Goal: Task Accomplishment & Management: Manage account settings

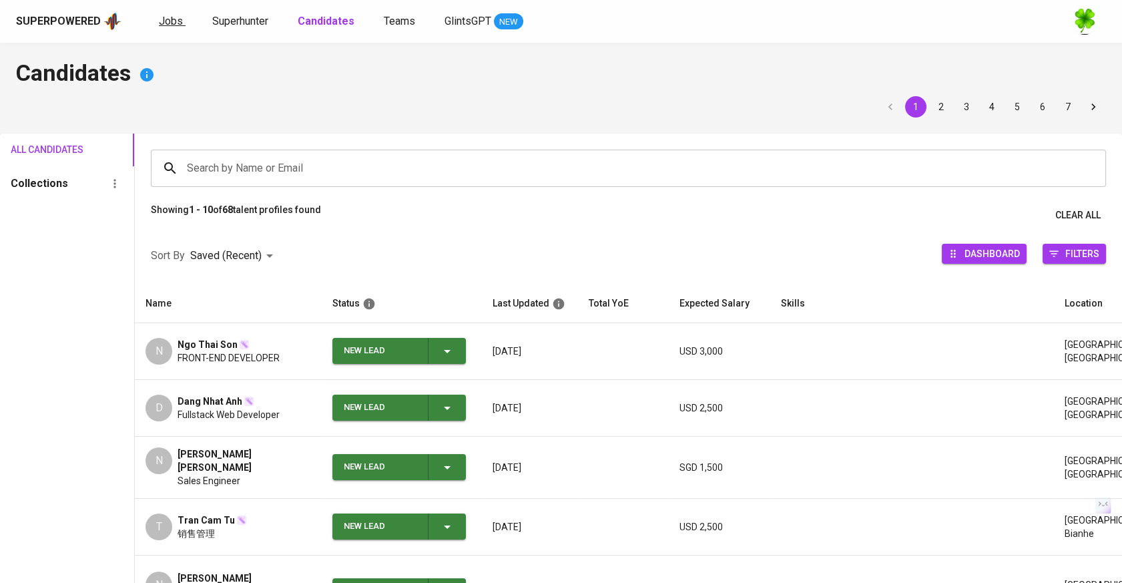
click at [171, 24] on span "Jobs" at bounding box center [171, 21] width 24 height 13
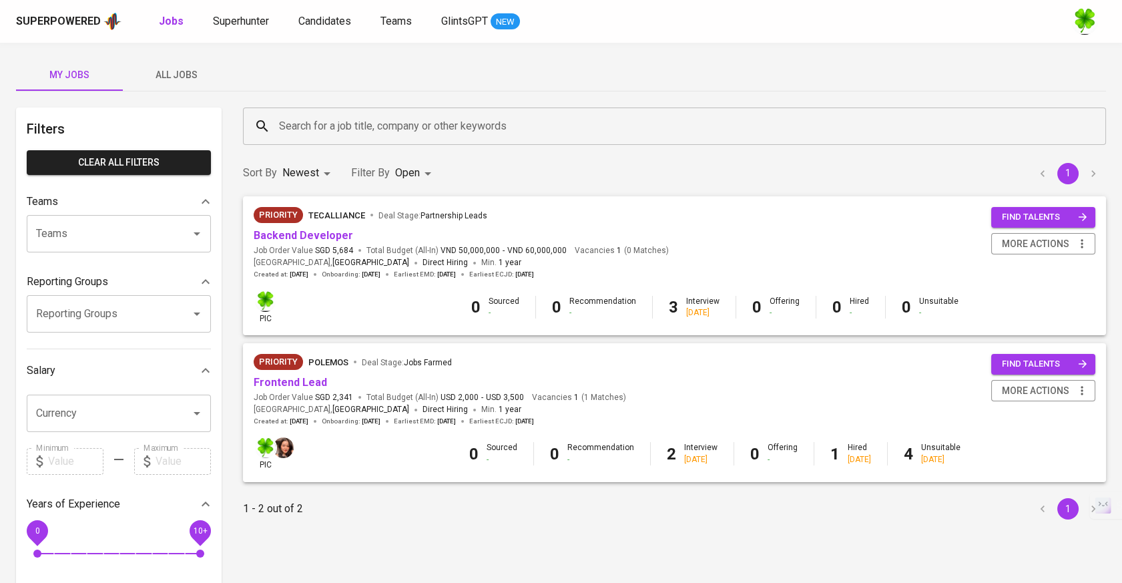
click at [178, 70] on span "All Jobs" at bounding box center [176, 75] width 91 height 17
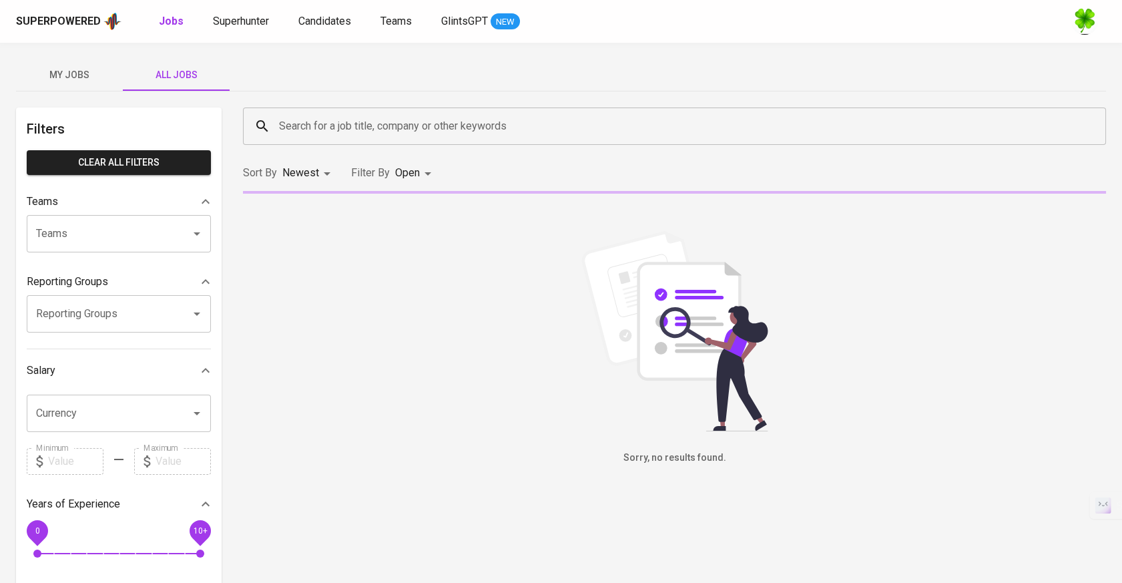
click at [397, 136] on input "Search for a job title, company or other keywords" at bounding box center [678, 125] width 804 height 25
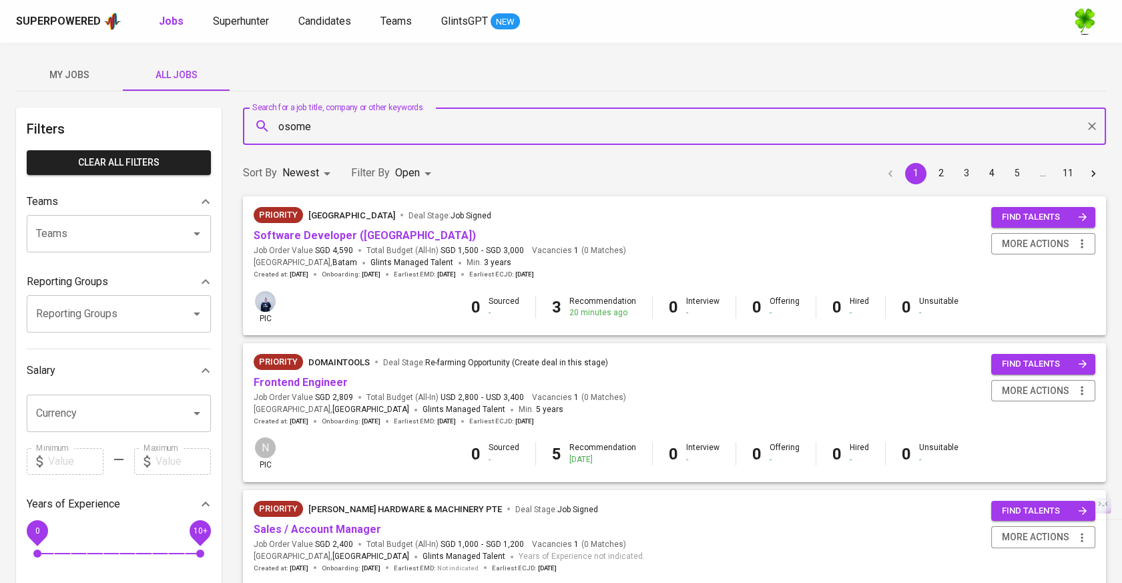
type input "osome"
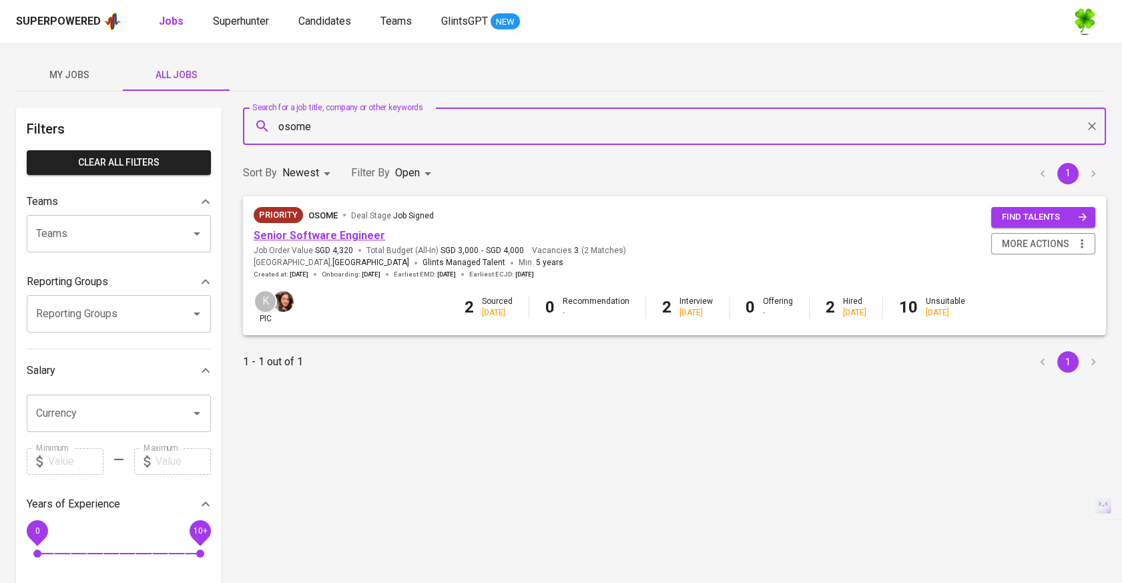
click at [342, 232] on link "Senior Software Engineer" at bounding box center [320, 235] width 132 height 13
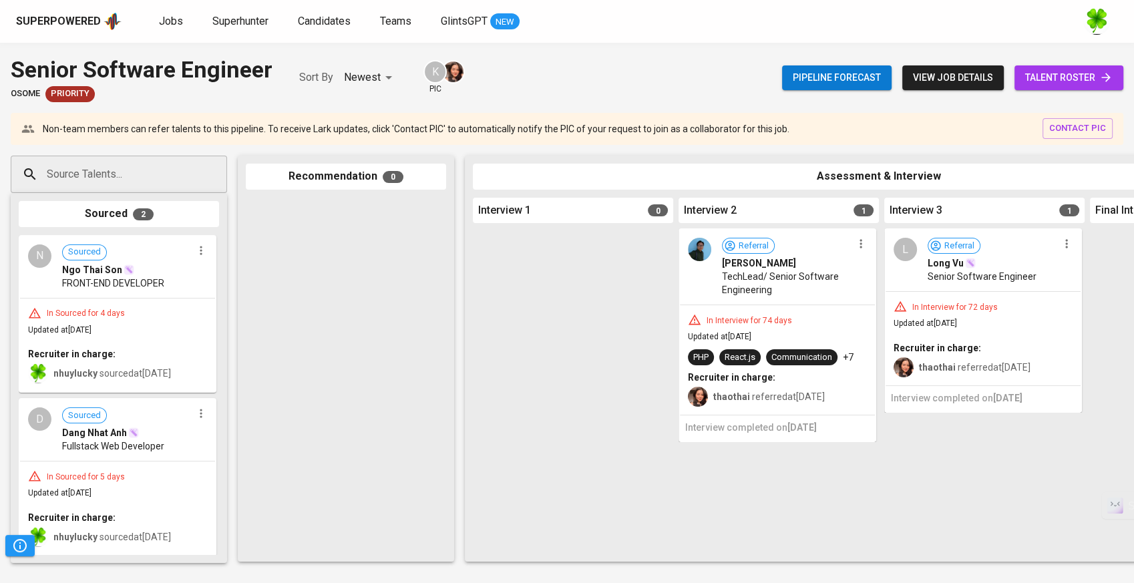
click at [194, 258] on button "button" at bounding box center [200, 250] width 17 height 17
click at [240, 309] on span "Move to unsuitable" at bounding box center [233, 314] width 70 height 12
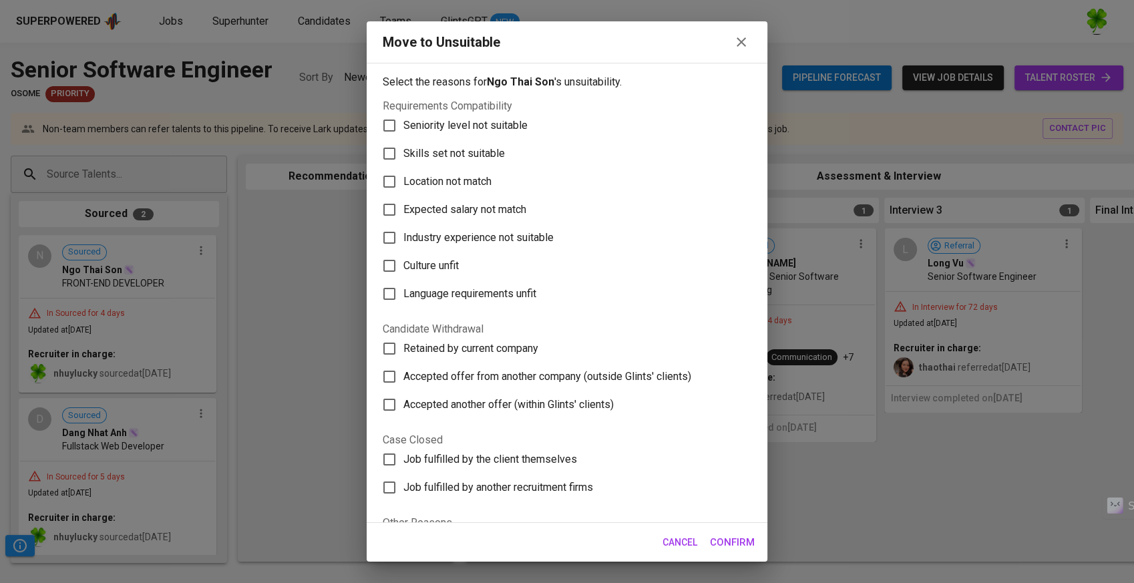
click at [507, 120] on span "Seniority level not suitable" at bounding box center [465, 125] width 124 height 16
click at [403, 120] on input "Seniority level not suitable" at bounding box center [389, 125] width 28 height 28
checkbox input "true"
click at [489, 156] on span "Skills set not suitable" at bounding box center [453, 154] width 101 height 16
click at [403, 156] on input "Skills set not suitable" at bounding box center [389, 154] width 28 height 28
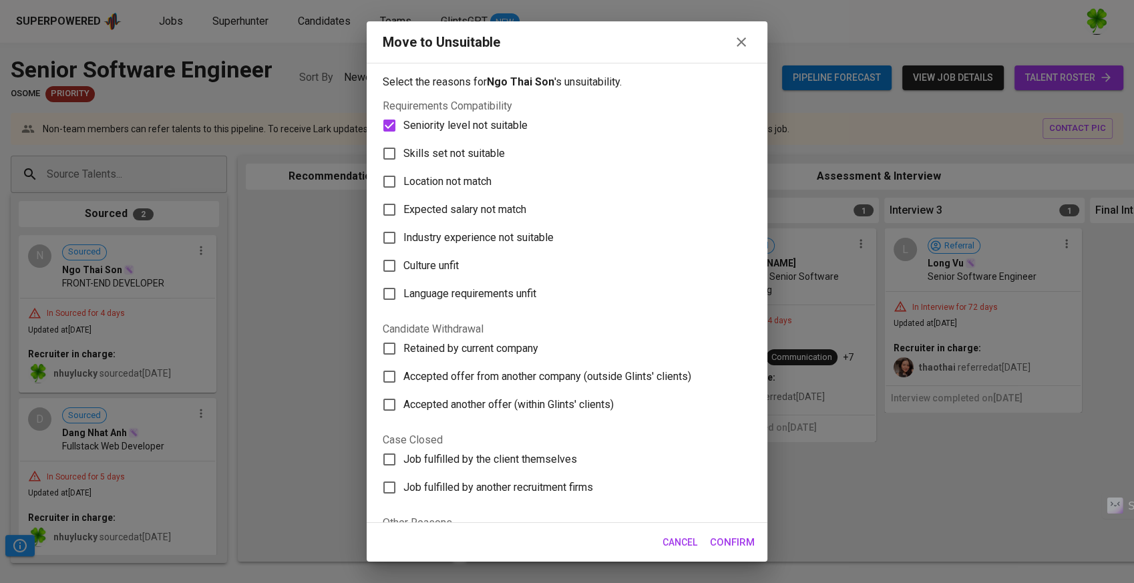
checkbox input "true"
click at [478, 129] on span "Seniority level not suitable" at bounding box center [465, 125] width 124 height 16
click at [403, 129] on input "Seniority level not suitable" at bounding box center [389, 125] width 28 height 28
checkbox input "false"
click at [721, 536] on span "Confirm" at bounding box center [732, 541] width 45 height 17
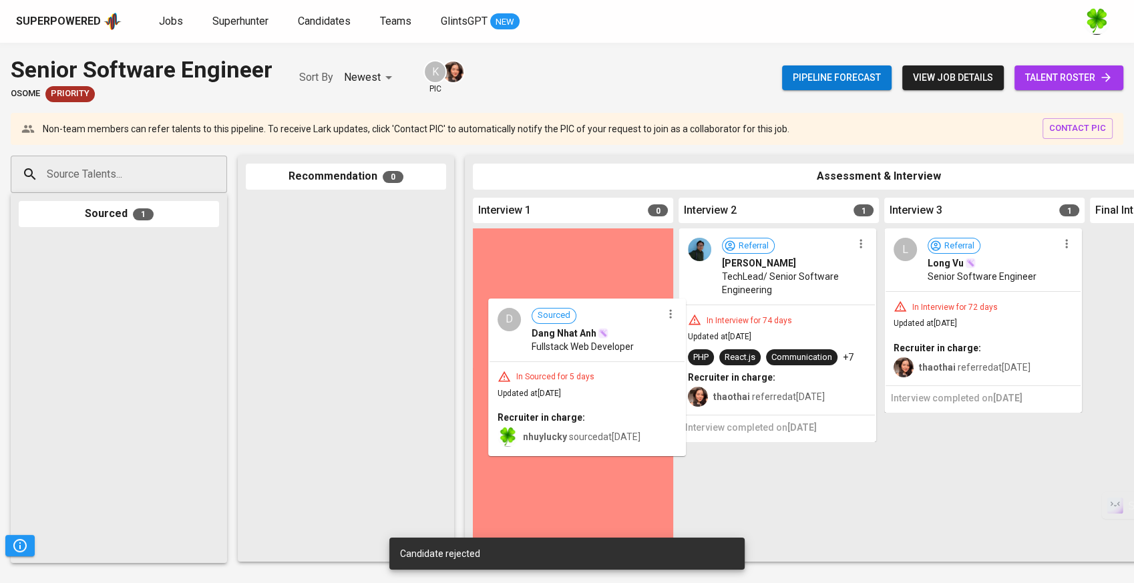
drag, startPoint x: 126, startPoint y: 266, endPoint x: 598, endPoint y: 330, distance: 476.3
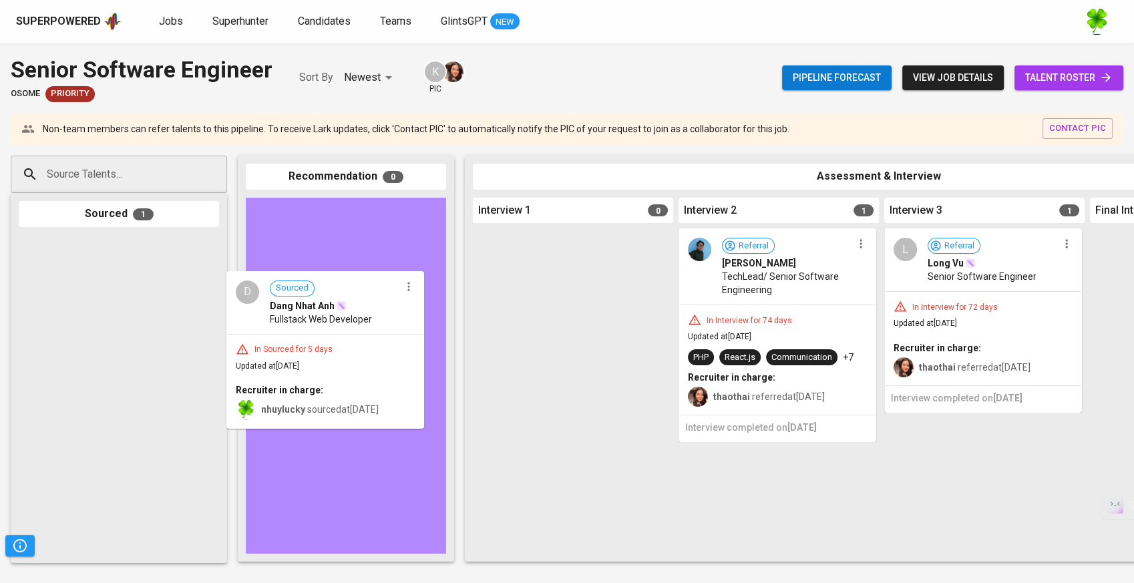
drag, startPoint x: 144, startPoint y: 271, endPoint x: 356, endPoint y: 312, distance: 215.5
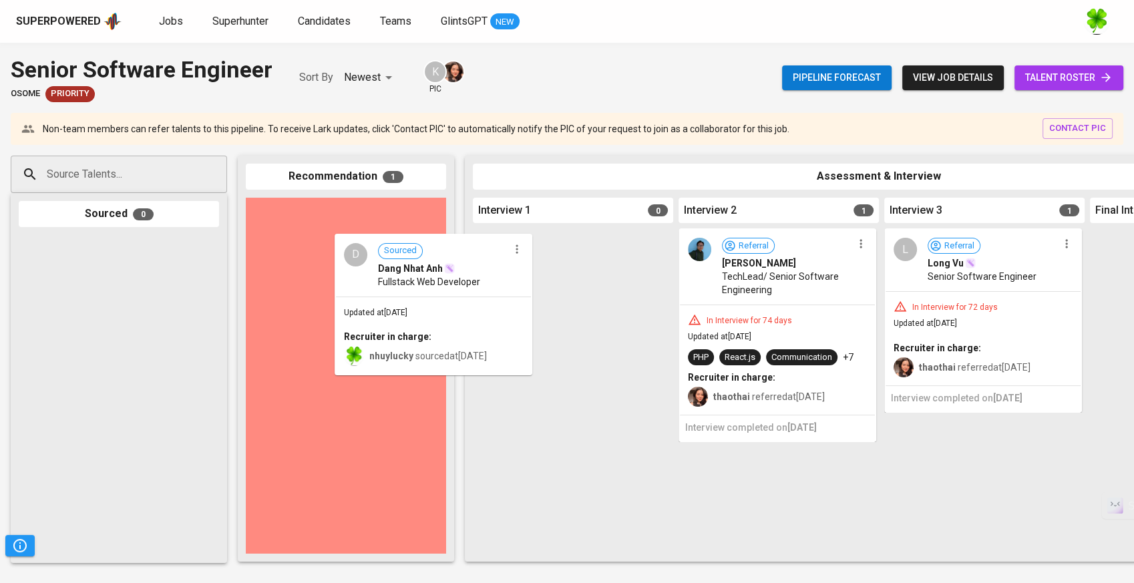
drag, startPoint x: 445, startPoint y: 284, endPoint x: 579, endPoint y: 294, distance: 133.8
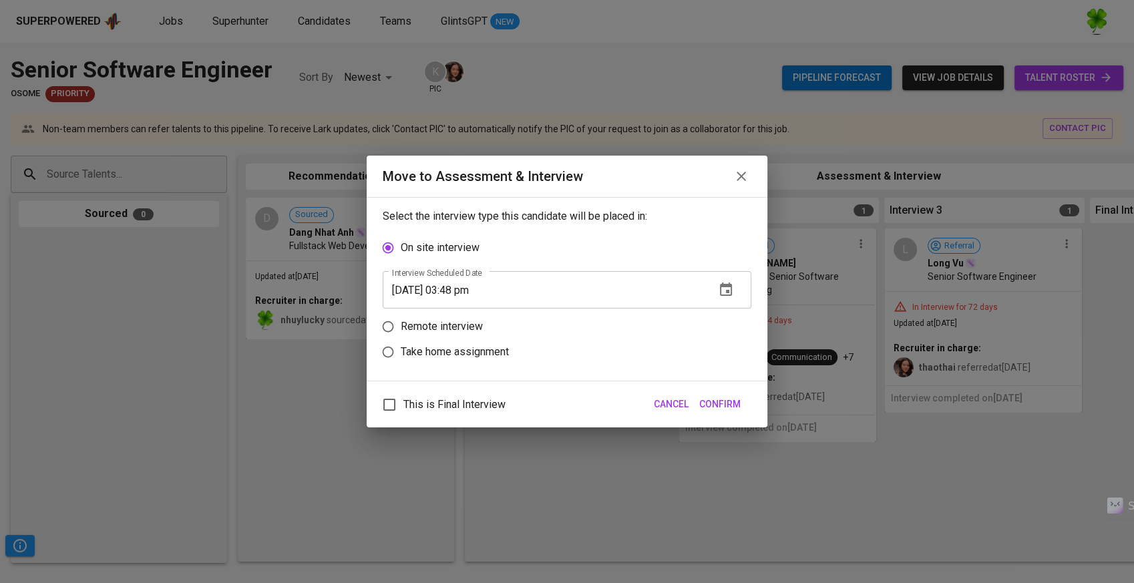
click at [435, 325] on p "Remote interview" at bounding box center [442, 326] width 82 height 16
click at [401, 325] on input "Remote interview" at bounding box center [387, 326] width 25 height 25
radio input "true"
click at [509, 320] on input "[DATE] 03:48 pm" at bounding box center [544, 314] width 322 height 37
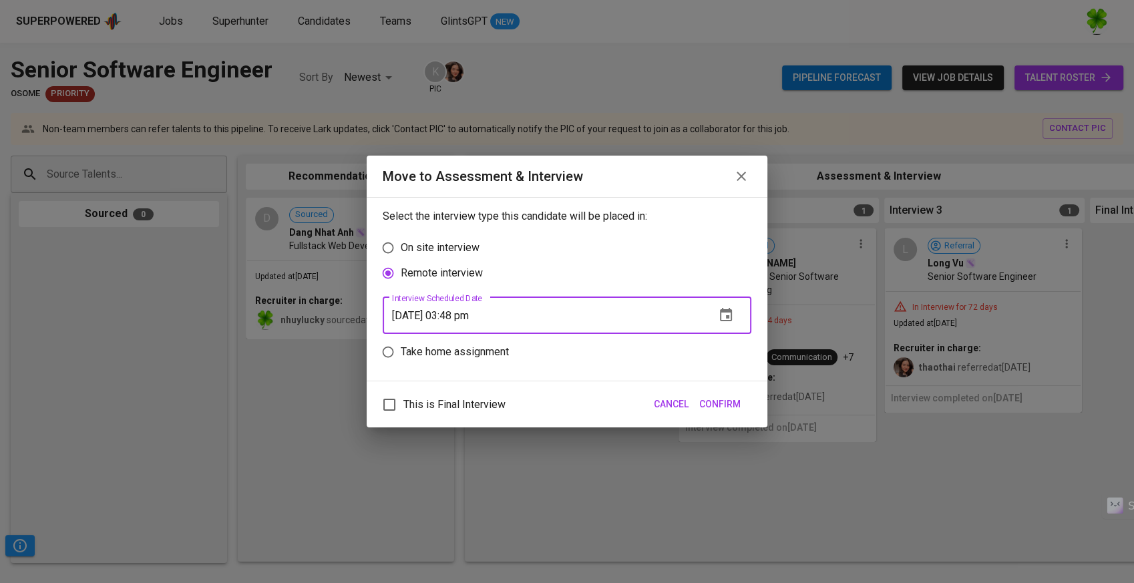
click at [481, 318] on input "[DATE] 03:48 pm" at bounding box center [544, 314] width 322 height 37
click at [479, 318] on input "[DATE] 03:48 pm" at bounding box center [544, 314] width 322 height 37
click at [477, 318] on input "[DATE] 03:48 pm" at bounding box center [544, 314] width 322 height 37
type input "[DATE] 03:00 pm"
click at [718, 406] on span "Confirm" at bounding box center [719, 404] width 41 height 17
